Goal: Information Seeking & Learning: Learn about a topic

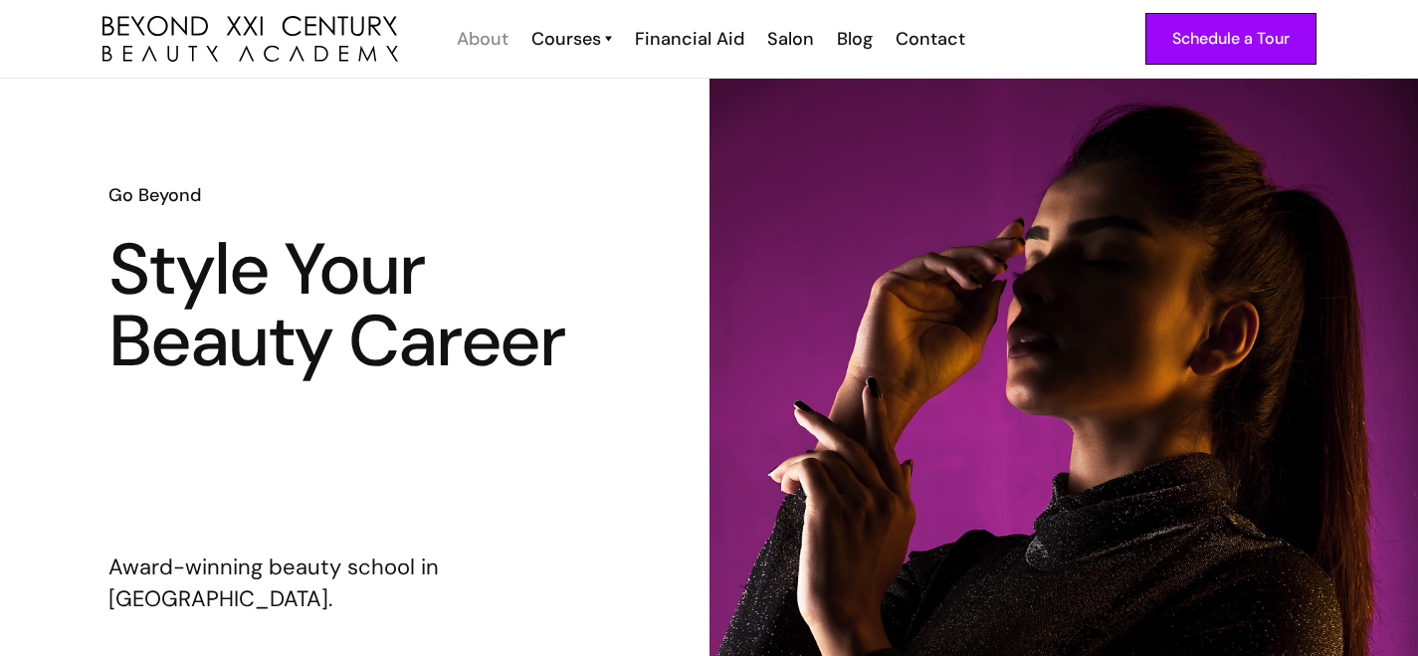
click at [495, 39] on div "About" at bounding box center [483, 39] width 52 height 26
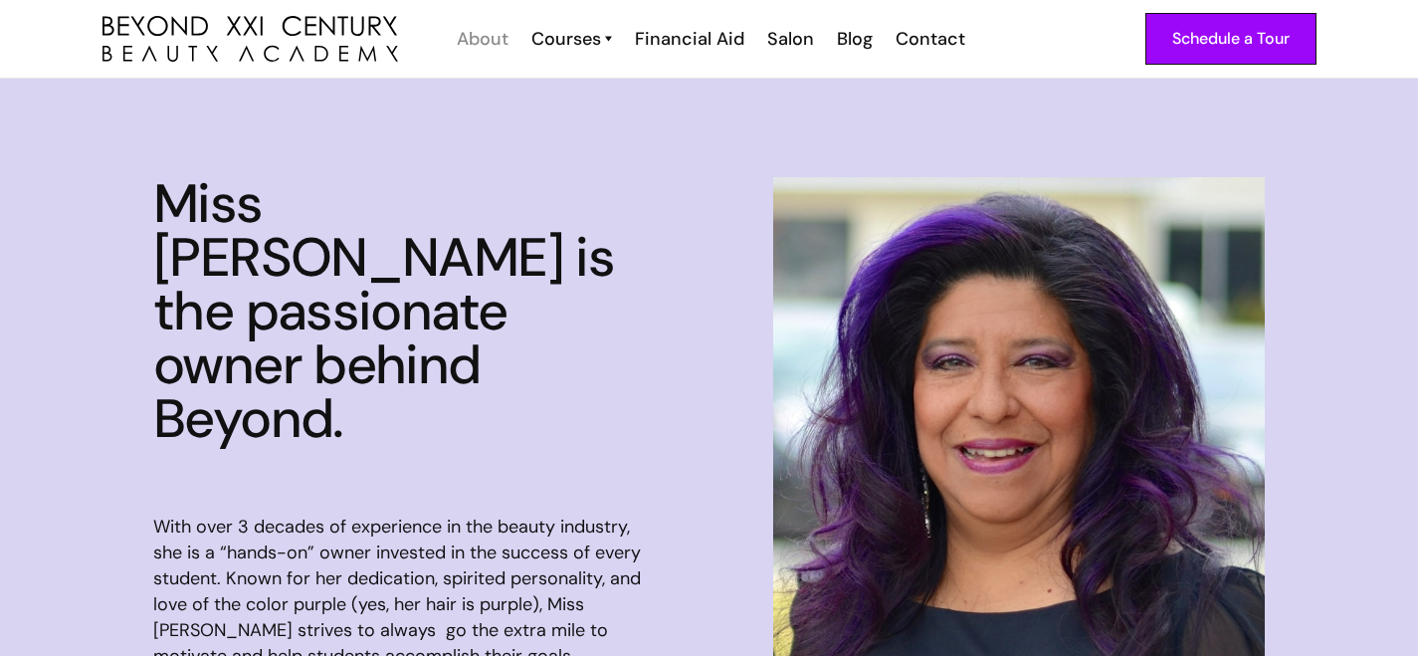
scroll to position [1389, 0]
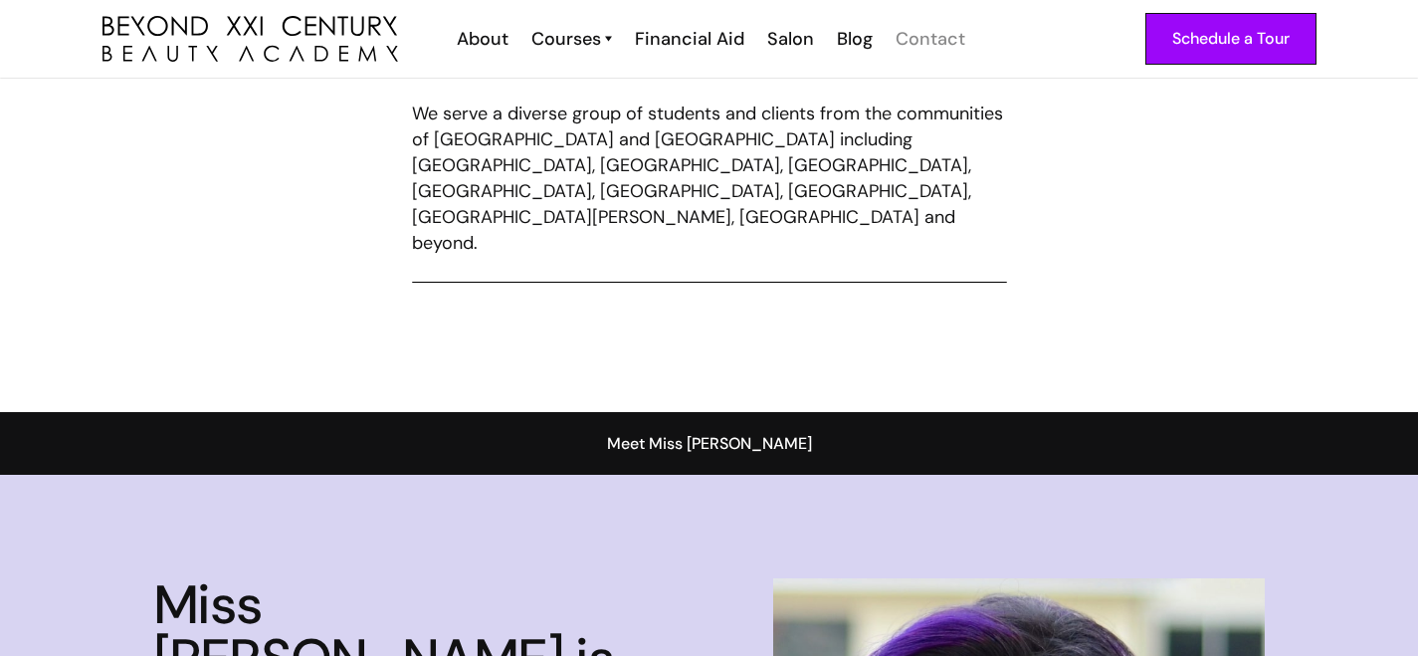
click at [918, 34] on div "Contact" at bounding box center [931, 39] width 70 height 26
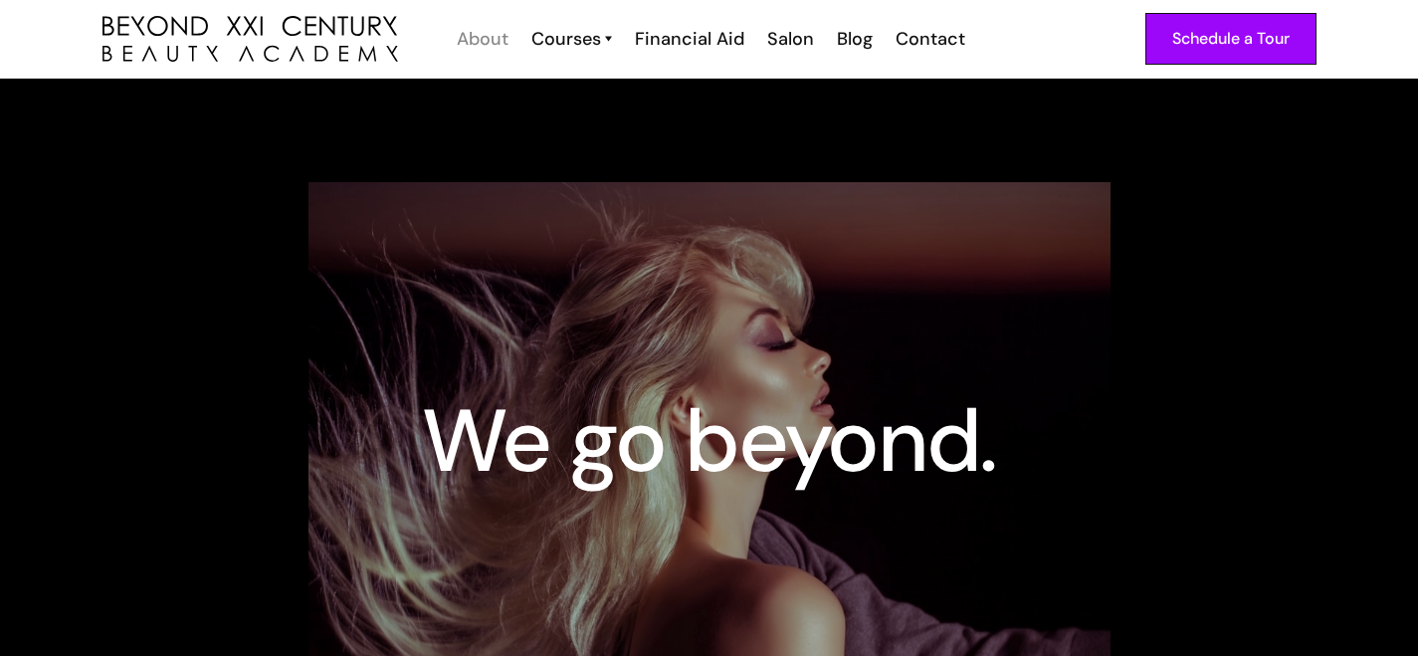
click at [498, 37] on div "About" at bounding box center [483, 39] width 52 height 26
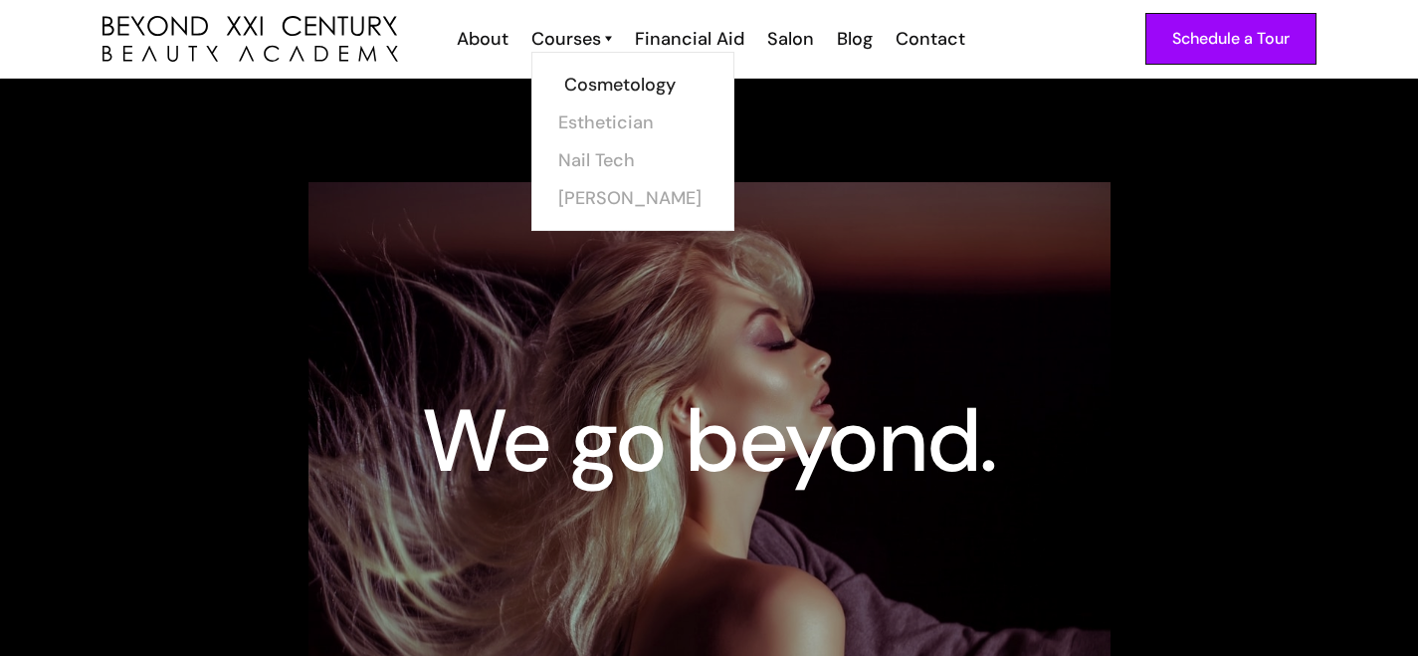
click at [609, 74] on link "Cosmetology" at bounding box center [638, 85] width 149 height 38
